Goal: Task Accomplishment & Management: Manage account settings

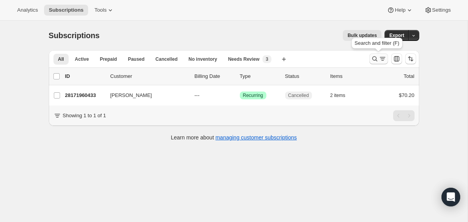
click at [372, 59] on icon "Search and filter results" at bounding box center [375, 59] width 8 height 8
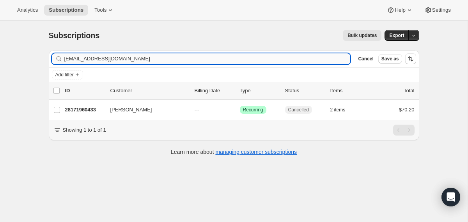
click at [280, 59] on input "[EMAIL_ADDRESS][DOMAIN_NAME]" at bounding box center [207, 58] width 287 height 11
type input "[EMAIL_ADDRESS][DOMAIN_NAME]"
click at [189, 109] on div "20232700017 [PERSON_NAME] [DATE] Success Recurring Success Active 1 item $70.20" at bounding box center [240, 110] width 350 height 11
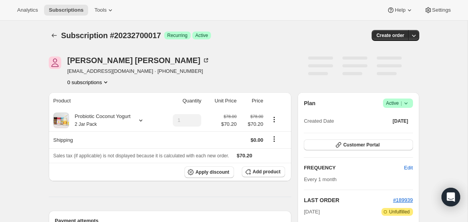
click at [405, 103] on icon at bounding box center [406, 104] width 8 height 8
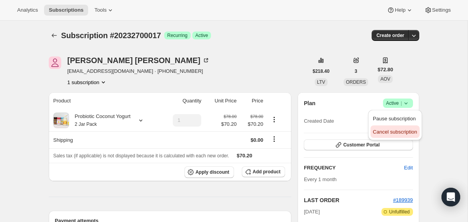
click at [392, 130] on span "Cancel subscription" at bounding box center [395, 132] width 44 height 6
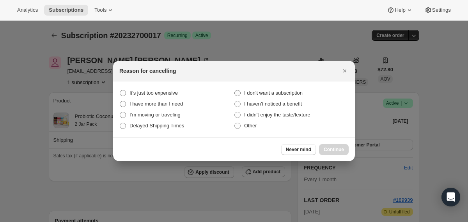
click at [274, 92] on span "I don't want a subscription" at bounding box center [273, 93] width 59 height 6
click at [235, 91] on subscription "I don't want a subscription" at bounding box center [235, 90] width 0 height 0
radio subscription "true"
click at [329, 147] on button "Continue" at bounding box center [334, 149] width 30 height 11
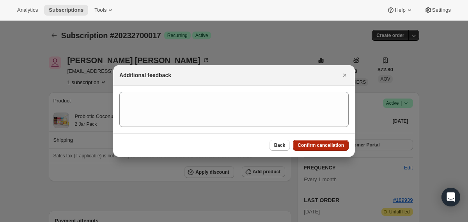
click at [329, 147] on span "Confirm cancellation" at bounding box center [321, 145] width 46 height 6
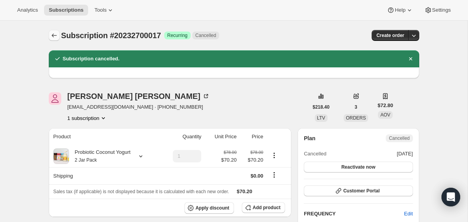
click at [50, 31] on button "Subscriptions" at bounding box center [54, 35] width 11 height 11
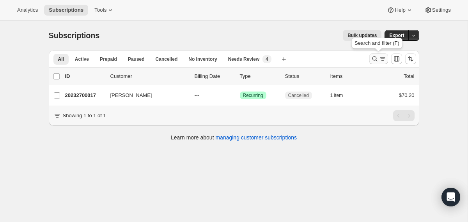
click at [371, 61] on icon "Search and filter results" at bounding box center [375, 59] width 8 height 8
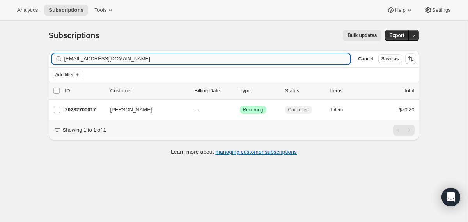
click at [279, 58] on input "[EMAIL_ADDRESS][DOMAIN_NAME]" at bounding box center [207, 58] width 287 height 11
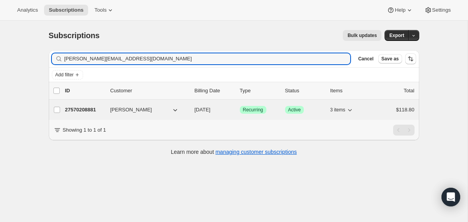
type input "[PERSON_NAME][EMAIL_ADDRESS][DOMAIN_NAME]"
click at [191, 112] on div "27570208881 [PERSON_NAME] [DATE] Success Recurring Success Active 3 items $118.…" at bounding box center [240, 110] width 350 height 11
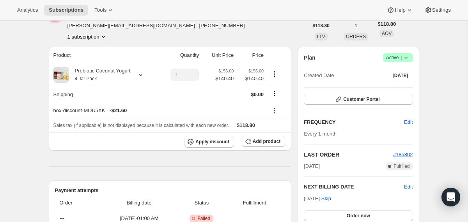
scroll to position [42, 0]
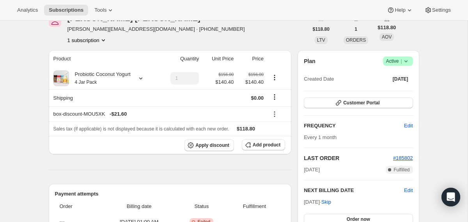
click at [410, 61] on icon at bounding box center [406, 61] width 8 height 8
click at [392, 91] on span "Cancel subscription" at bounding box center [395, 90] width 44 height 6
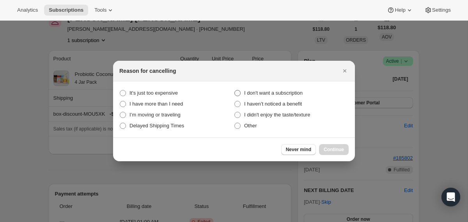
click at [295, 93] on span "I don't want a subscription" at bounding box center [273, 93] width 59 height 6
click at [235, 91] on subscription "I don't want a subscription" at bounding box center [235, 90] width 0 height 0
radio subscription "true"
click at [324, 151] on span "Continue" at bounding box center [334, 150] width 20 height 6
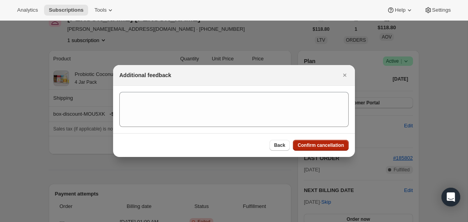
click at [324, 149] on button "Confirm cancellation" at bounding box center [321, 145] width 56 height 11
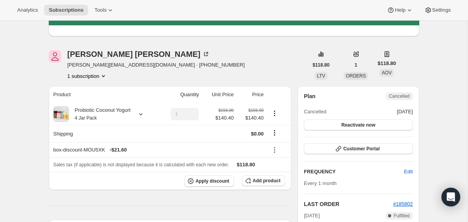
scroll to position [0, 0]
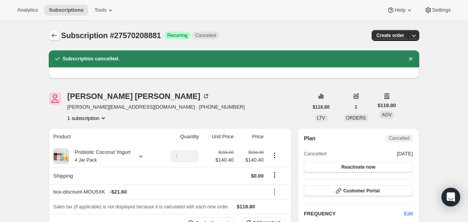
click at [51, 37] on icon "Subscriptions" at bounding box center [54, 36] width 8 height 8
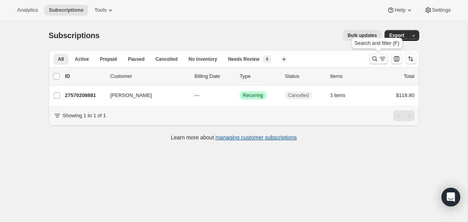
click at [373, 60] on icon "Search and filter results" at bounding box center [374, 59] width 5 height 5
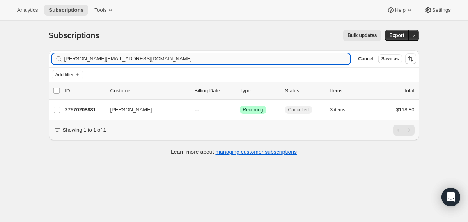
click at [281, 59] on input "[PERSON_NAME][EMAIL_ADDRESS][DOMAIN_NAME]" at bounding box center [207, 58] width 287 height 11
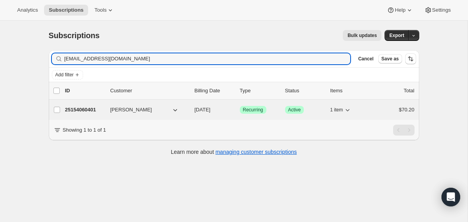
type input "[EMAIL_ADDRESS][DOMAIN_NAME]"
click at [193, 112] on div "25154060401 [PERSON_NAME] [DATE] Success Recurring Success Active 1 item $70.20" at bounding box center [240, 110] width 350 height 11
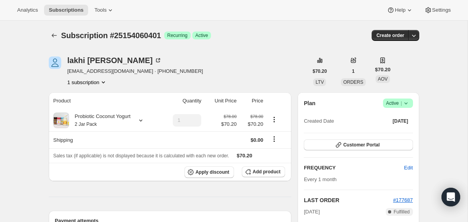
click at [407, 104] on icon at bounding box center [406, 104] width 8 height 8
click at [392, 130] on span "Cancel subscription" at bounding box center [395, 132] width 44 height 6
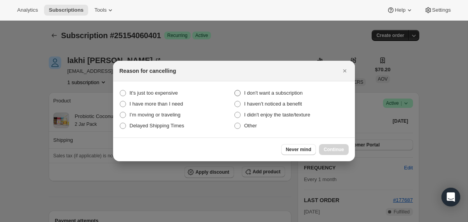
click at [289, 93] on span "I don't want a subscription" at bounding box center [273, 93] width 59 height 6
click at [235, 91] on subscription "I don't want a subscription" at bounding box center [235, 90] width 0 height 0
radio subscription "true"
click at [326, 149] on span "Continue" at bounding box center [334, 150] width 20 height 6
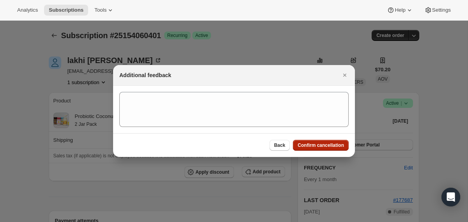
click at [323, 148] on span "Confirm cancellation" at bounding box center [321, 145] width 46 height 6
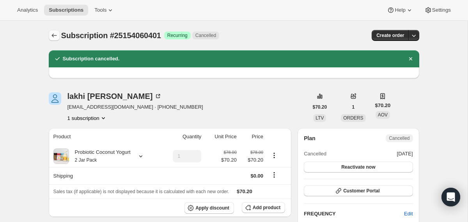
click at [56, 34] on icon "Subscriptions" at bounding box center [54, 36] width 8 height 8
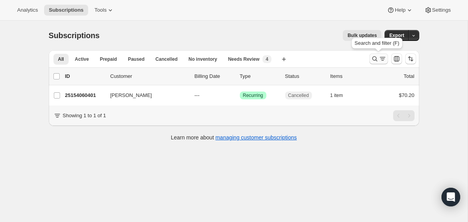
click at [377, 59] on icon "Search and filter results" at bounding box center [375, 59] width 8 height 8
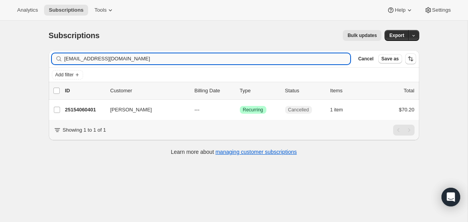
click at [233, 60] on input "[EMAIL_ADDRESS][DOMAIN_NAME]" at bounding box center [207, 58] width 287 height 11
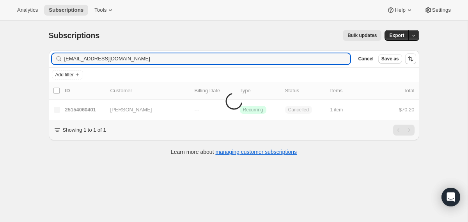
type input "[EMAIL_ADDRESS][DOMAIN_NAME]"
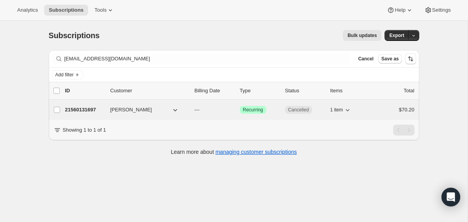
click at [183, 114] on div "21560131697 [PERSON_NAME] --- Success Recurring Cancelled 1 item $70.20" at bounding box center [240, 110] width 350 height 11
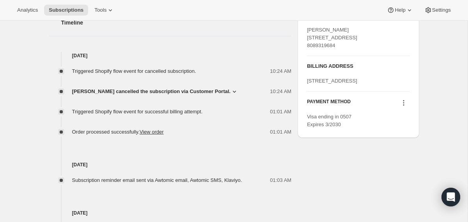
scroll to position [302, 0]
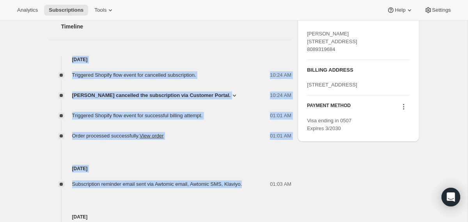
drag, startPoint x: 256, startPoint y: 187, endPoint x: 222, endPoint y: 42, distance: 148.8
click at [222, 42] on div "Timeline [DATE] Triggered Shopify flow event for cancelled subscription. 10:24 …" at bounding box center [170, 213] width 243 height 412
copy div "[DATE] Triggered Shopify flow event for cancelled subscription. 10:24 AM [PERSO…"
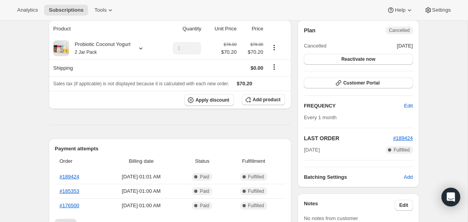
scroll to position [0, 0]
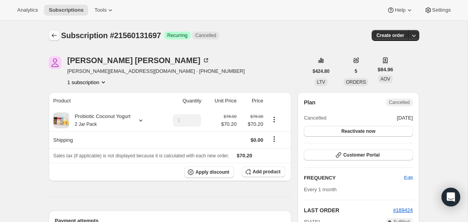
click at [52, 32] on icon "Subscriptions" at bounding box center [54, 36] width 8 height 8
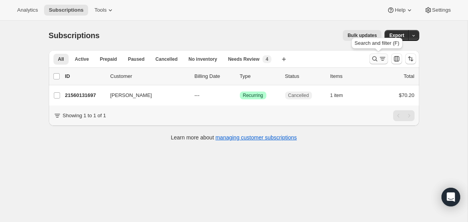
click at [372, 63] on button "Search and filter results" at bounding box center [379, 58] width 19 height 11
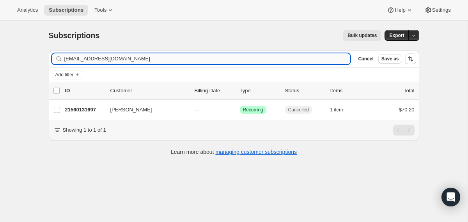
click at [245, 55] on input "[EMAIL_ADDRESS][DOMAIN_NAME]" at bounding box center [207, 58] width 287 height 11
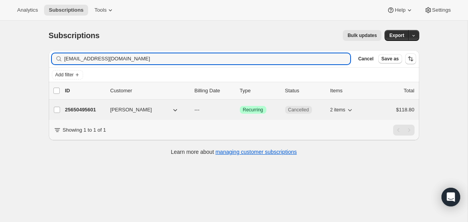
type input "[EMAIL_ADDRESS][DOMAIN_NAME]"
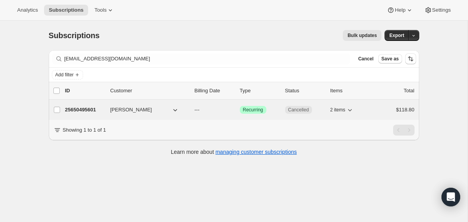
click at [189, 112] on div "25650495601 [PERSON_NAME] --- Success Recurring Cancelled 2 items $118.80" at bounding box center [240, 110] width 350 height 11
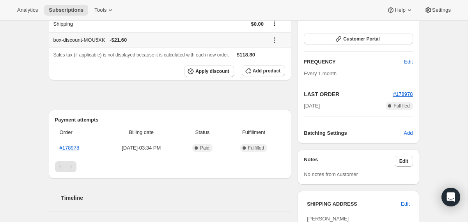
scroll to position [253, 0]
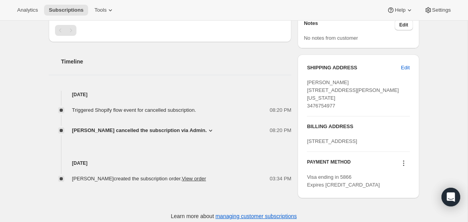
click at [159, 129] on span "[PERSON_NAME] cancelled the subscription via Admin." at bounding box center [139, 131] width 135 height 8
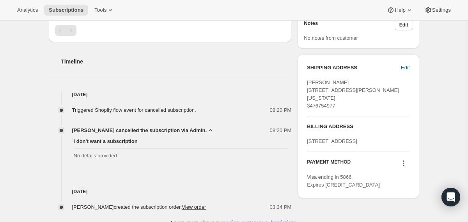
click at [159, 129] on span "[PERSON_NAME] cancelled the subscription via Admin." at bounding box center [139, 131] width 135 height 8
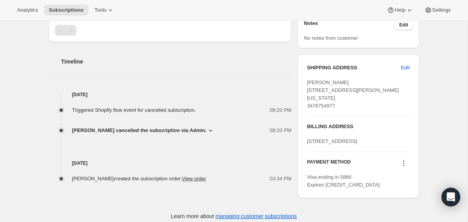
scroll to position [0, 0]
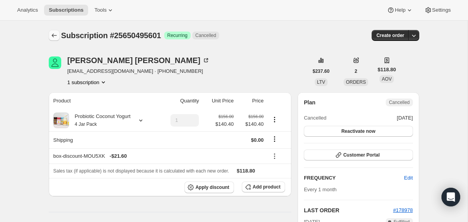
click at [55, 37] on icon "Subscriptions" at bounding box center [54, 36] width 8 height 8
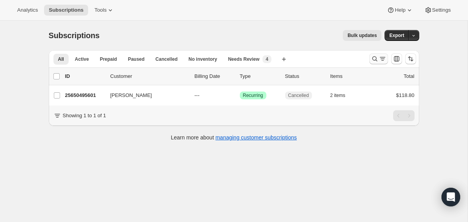
click at [375, 62] on icon "Search and filter results" at bounding box center [375, 59] width 8 height 8
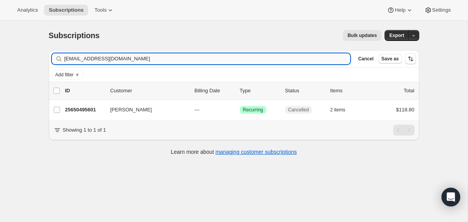
click at [264, 57] on input "[EMAIL_ADDRESS][DOMAIN_NAME]" at bounding box center [207, 58] width 287 height 11
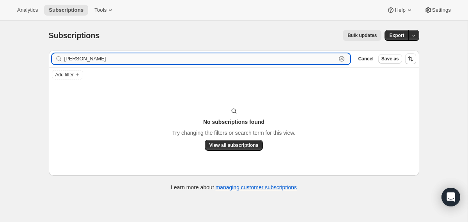
click at [164, 60] on input "[PERSON_NAME]" at bounding box center [200, 58] width 272 height 11
paste input "[EMAIL_ADDRESS][DOMAIN_NAME]"
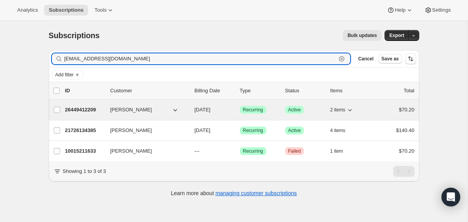
type input "[EMAIL_ADDRESS][DOMAIN_NAME]"
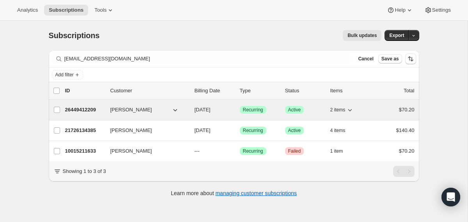
click at [190, 109] on div "26449412209 [PERSON_NAME] [DATE] Success Recurring Success Active 2 items $70.20" at bounding box center [240, 110] width 350 height 11
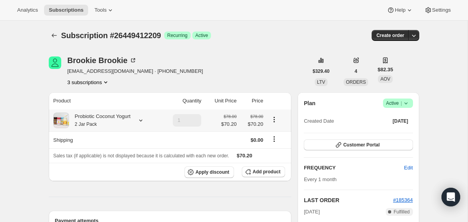
click at [129, 122] on div "Probiotic Coconut Yogurt 2 Jar Pack" at bounding box center [100, 121] width 62 height 16
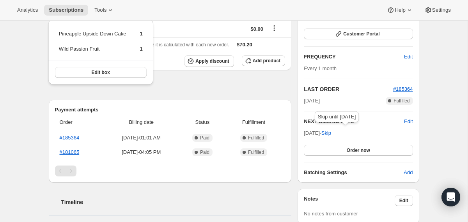
scroll to position [120, 0]
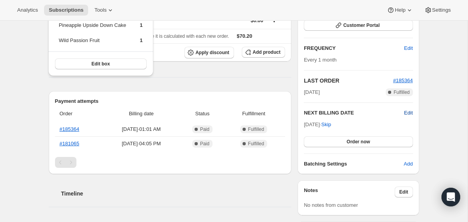
click at [405, 115] on span "Edit" at bounding box center [408, 113] width 9 height 8
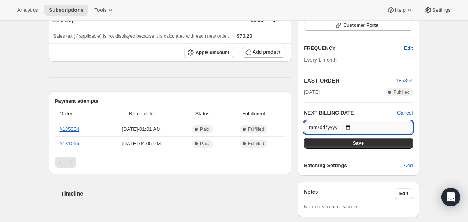
click at [351, 127] on input "[DATE]" at bounding box center [358, 127] width 109 height 13
type input "[DATE]"
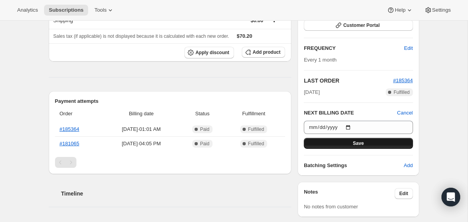
click at [326, 142] on button "Save" at bounding box center [358, 143] width 109 height 11
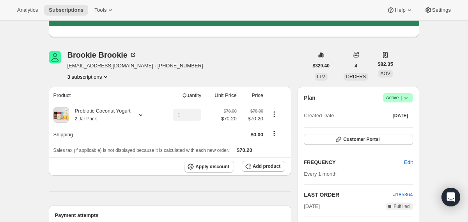
scroll to position [0, 0]
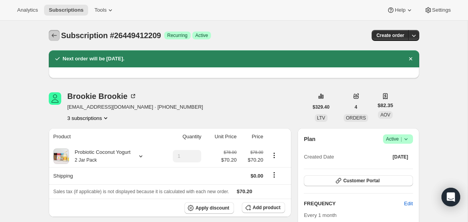
click at [58, 38] on button "Subscriptions" at bounding box center [54, 35] width 11 height 11
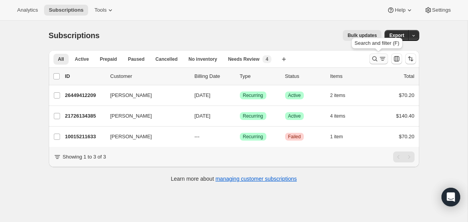
click at [373, 59] on icon "Search and filter results" at bounding box center [374, 59] width 5 height 5
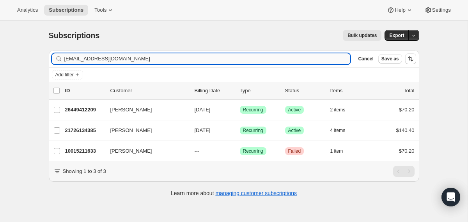
click at [267, 57] on input "[EMAIL_ADDRESS][DOMAIN_NAME]" at bounding box center [207, 58] width 287 height 11
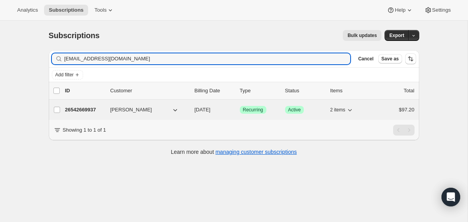
type input "[EMAIL_ADDRESS][DOMAIN_NAME]"
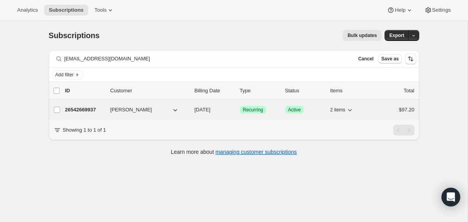
click at [189, 109] on div "26542669937 [PERSON_NAME] [DATE] Success Recurring Success Active 2 items $97.20" at bounding box center [240, 110] width 350 height 11
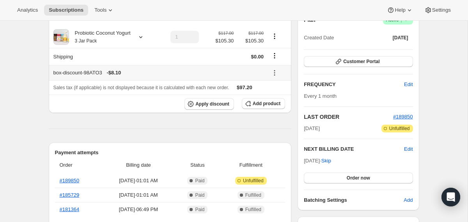
scroll to position [47, 0]
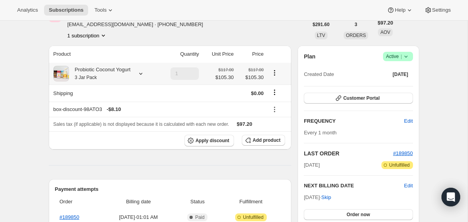
click at [126, 77] on div "Probiotic Coconut Yogurt 3 Jar Pack" at bounding box center [100, 74] width 62 height 16
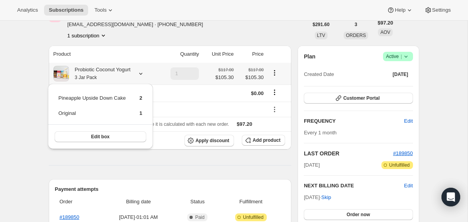
click at [126, 77] on div "Probiotic Coconut Yogurt 3 Jar Pack" at bounding box center [100, 74] width 62 height 16
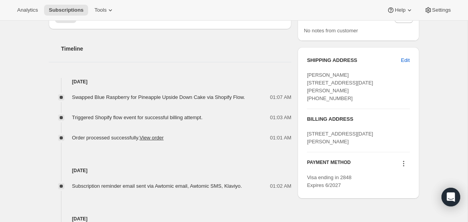
scroll to position [278, 0]
